Goal: Navigation & Orientation: Understand site structure

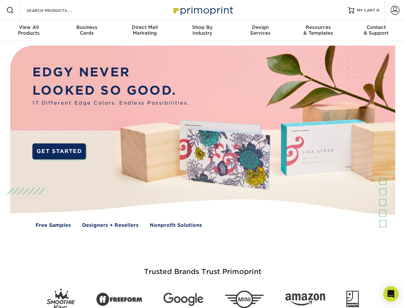
click at [202, 154] on img at bounding box center [202, 141] width 401 height 200
click at [10, 10] on span at bounding box center [10, 10] width 8 height 8
click at [395, 10] on span at bounding box center [395, 10] width 9 height 9
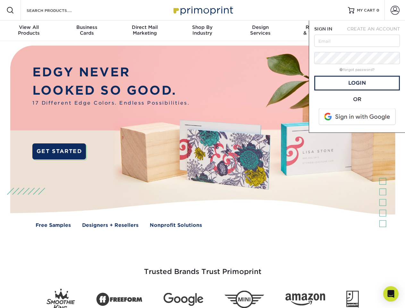
click at [29, 31] on div "View All Products" at bounding box center [29, 30] width 58 height 12
click at [87, 31] on div "Business Cards" at bounding box center [87, 30] width 58 height 12
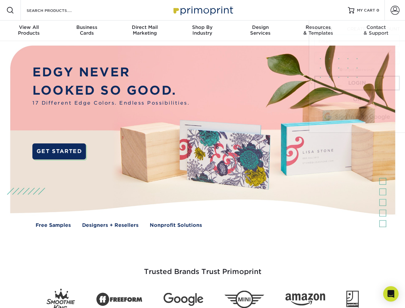
click at [145, 31] on div "Direct Mail Marketing" at bounding box center [145, 30] width 58 height 12
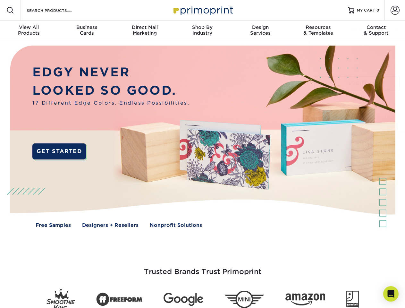
click at [202, 31] on div "Shop By Industry" at bounding box center [203, 30] width 58 height 12
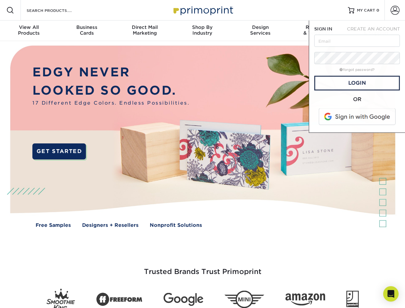
click at [260, 31] on div "Design Services" at bounding box center [261, 30] width 58 height 12
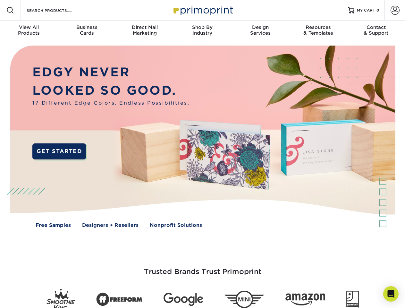
click at [318, 31] on span "SIGN IN" at bounding box center [323, 28] width 18 height 5
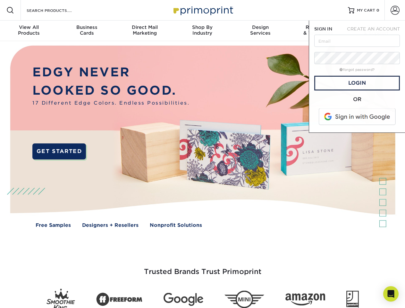
click at [376, 31] on div "Contact & Support" at bounding box center [376, 30] width 58 height 12
